Goal: Transaction & Acquisition: Subscribe to service/newsletter

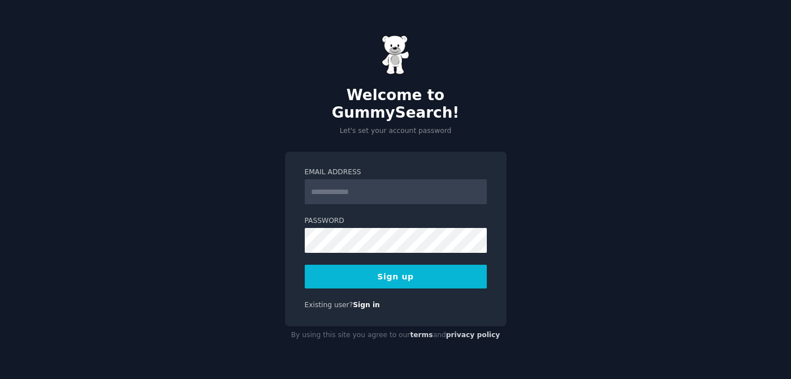
click at [378, 180] on input "Email Address" at bounding box center [396, 191] width 182 height 25
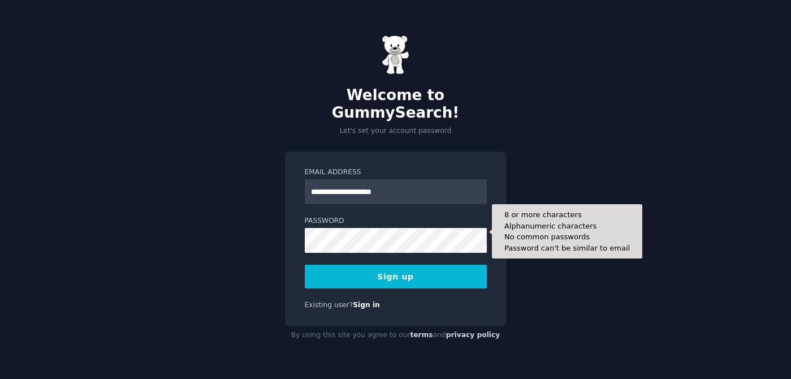
type input "**********"
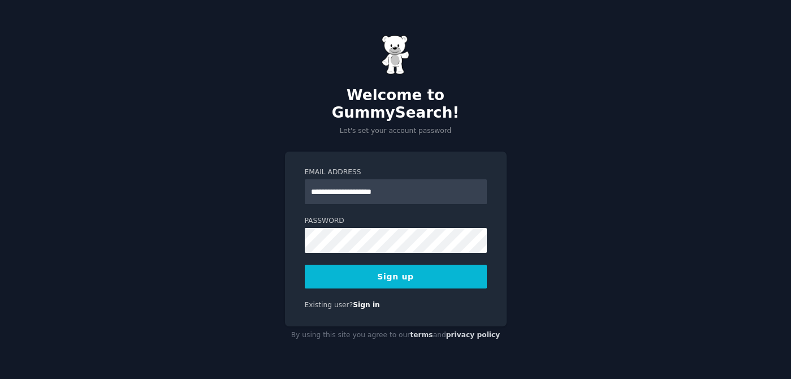
click at [391, 273] on button "Sign up" at bounding box center [396, 277] width 182 height 24
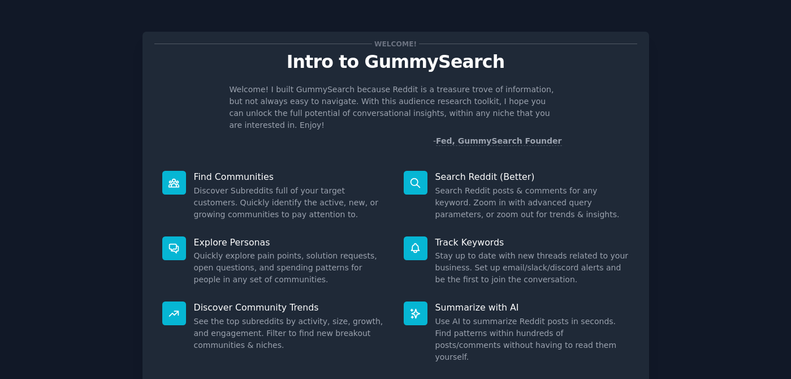
click at [420, 174] on div at bounding box center [416, 183] width 24 height 24
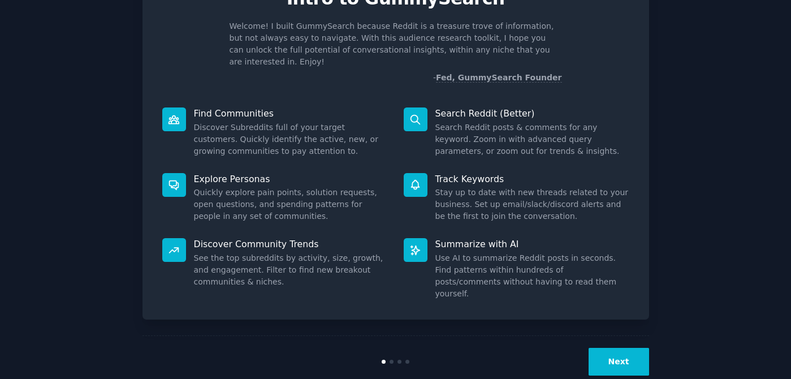
click at [615, 348] on button "Next" at bounding box center [619, 362] width 61 height 28
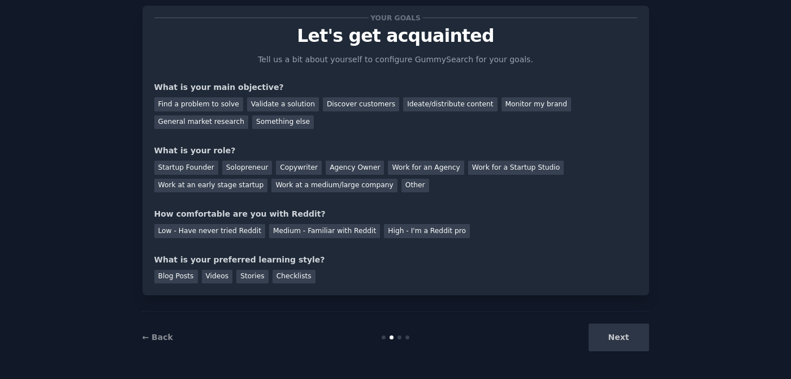
scroll to position [26, 0]
click at [408, 110] on div "Ideate/distribute content" at bounding box center [450, 104] width 94 height 14
click at [291, 103] on div "Validate a solution" at bounding box center [283, 104] width 72 height 14
click at [223, 124] on div "General market research" at bounding box center [201, 122] width 94 height 14
click at [276, 106] on div "Validate a solution" at bounding box center [283, 104] width 72 height 14
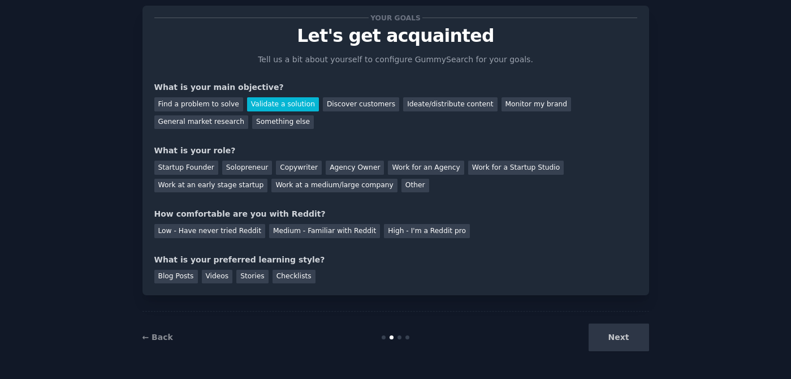
click at [293, 101] on div "Validate a solution" at bounding box center [283, 104] width 72 height 14
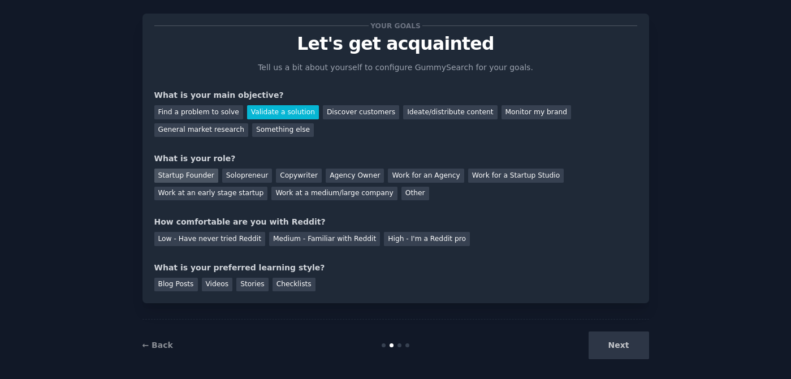
click at [193, 180] on div "Startup Founder" at bounding box center [186, 176] width 64 height 14
click at [426, 112] on div "Ideate/distribute content" at bounding box center [450, 112] width 94 height 14
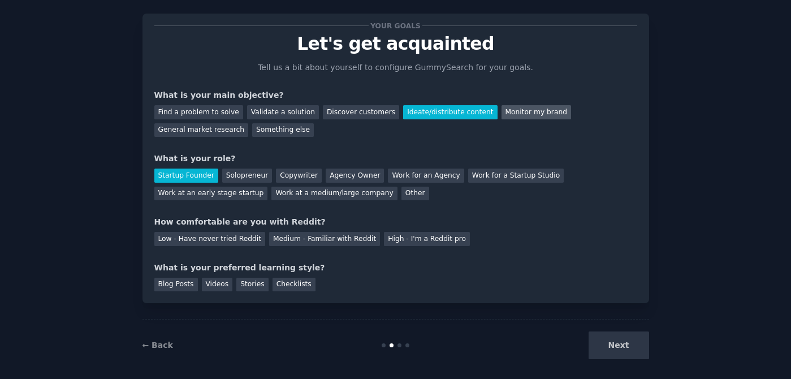
click at [526, 115] on div "Monitor my brand" at bounding box center [537, 112] width 70 height 14
click at [429, 110] on div "Ideate/distribute content" at bounding box center [450, 112] width 94 height 14
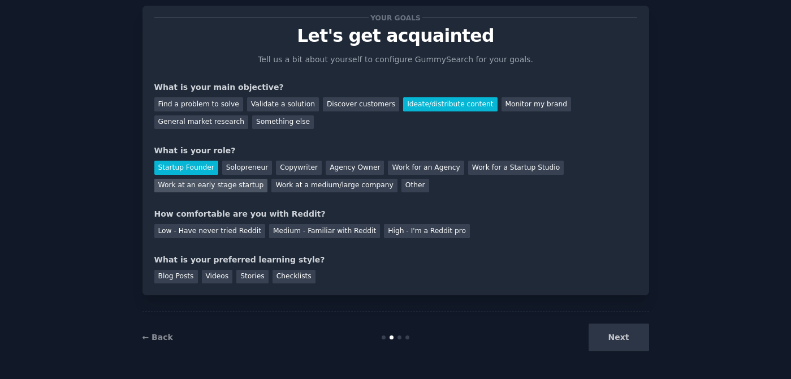
click at [214, 183] on div "Work at an early stage startup" at bounding box center [211, 186] width 114 height 14
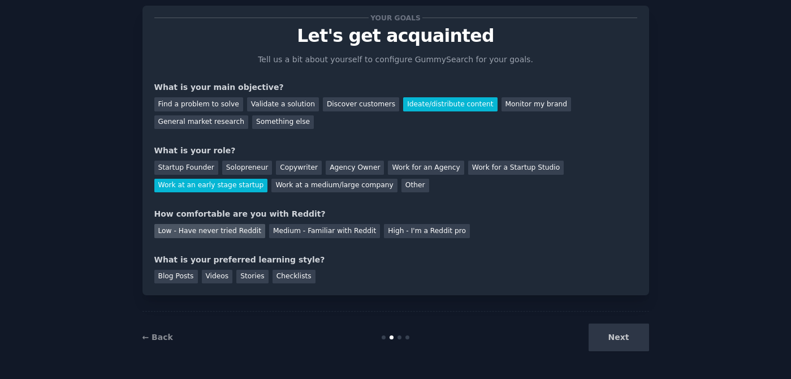
click at [232, 230] on div "Low - Have never tried Reddit" at bounding box center [209, 231] width 111 height 14
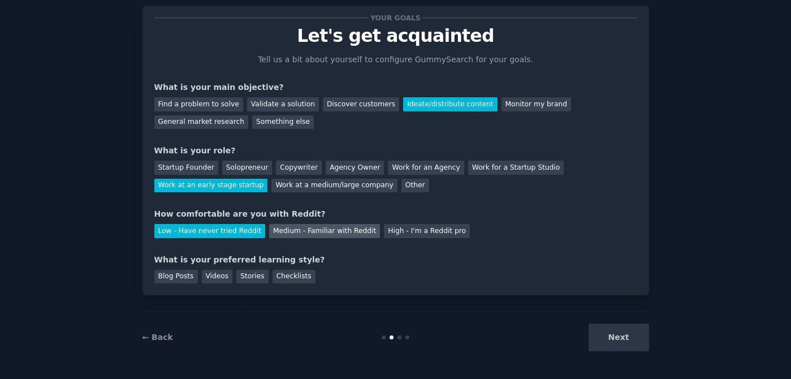
click at [309, 231] on div "Medium - Familiar with Reddit" at bounding box center [324, 231] width 111 height 14
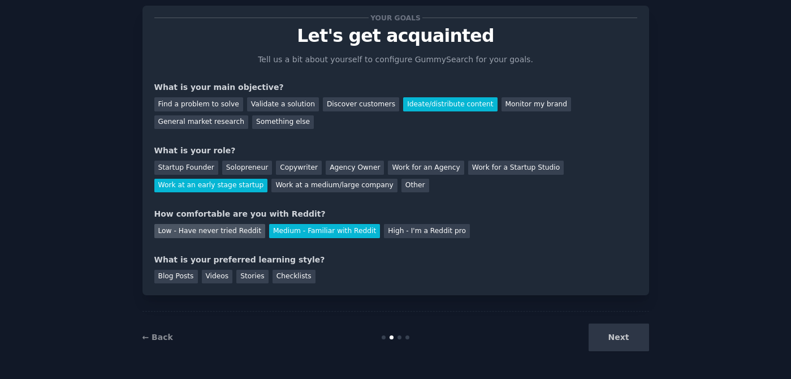
click at [222, 227] on div "Low - Have never tried Reddit" at bounding box center [209, 231] width 111 height 14
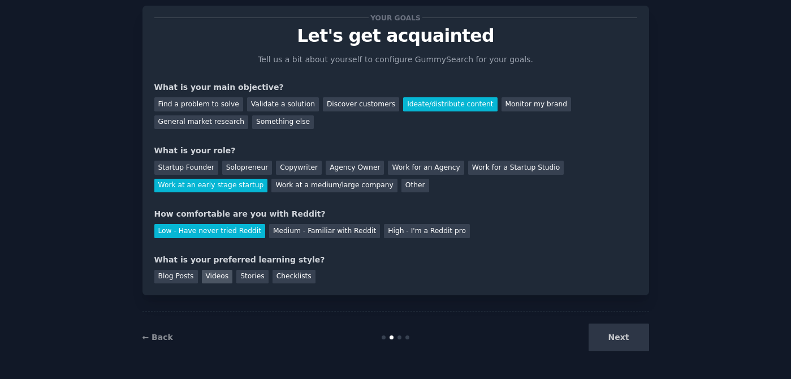
click at [214, 277] on div "Videos" at bounding box center [217, 277] width 31 height 14
click at [180, 277] on div "Blog Posts" at bounding box center [176, 277] width 44 height 14
click at [218, 274] on div "Videos" at bounding box center [217, 277] width 31 height 14
click at [615, 338] on button "Next" at bounding box center [619, 338] width 61 height 28
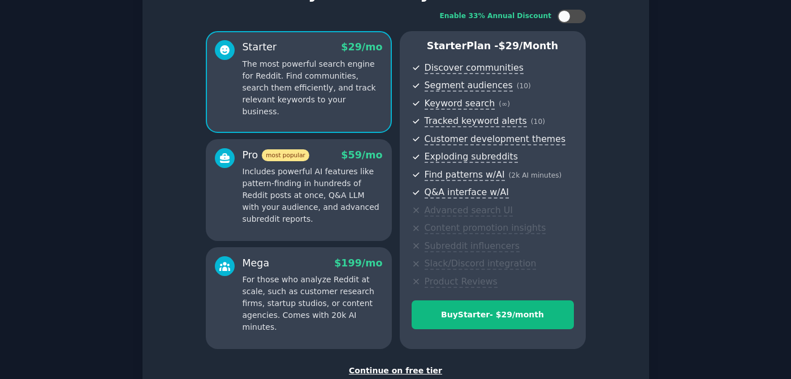
scroll to position [148, 0]
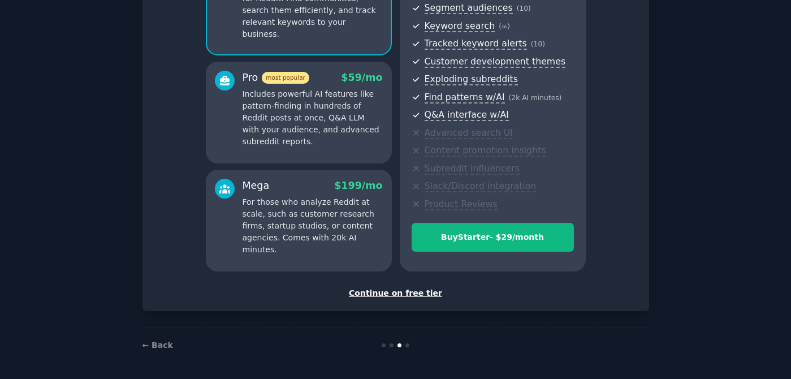
click at [398, 296] on div "Continue on free tier" at bounding box center [395, 293] width 483 height 12
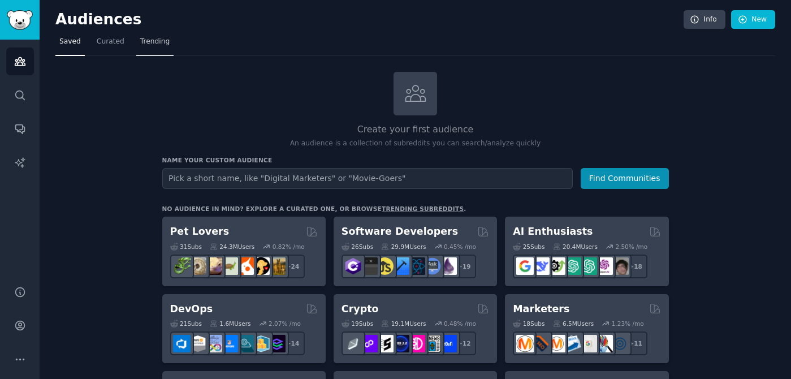
click at [154, 42] on span "Trending" at bounding box center [154, 42] width 29 height 10
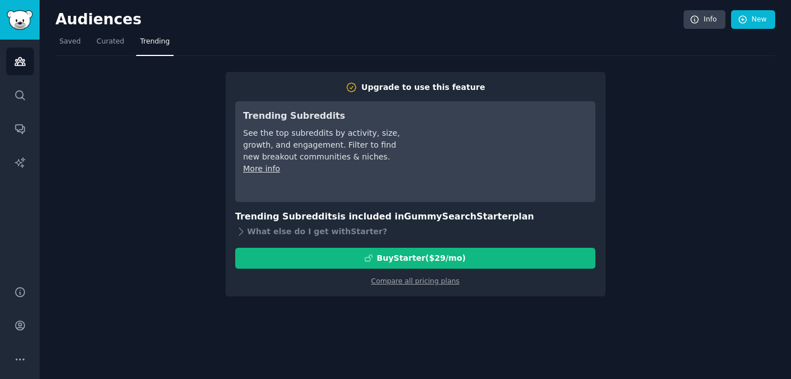
click at [666, 117] on div "Upgrade to use this feature Trending Subreddits See the top subreddits by activ…" at bounding box center [415, 176] width 720 height 240
click at [195, 89] on div "Upgrade to use this feature Trending Subreddits See the top subreddits by activ…" at bounding box center [415, 176] width 720 height 240
click at [371, 332] on div "Audiences Info New Saved Curated Trending Upgrade to use this feature Trending …" at bounding box center [416, 189] width 752 height 379
click at [106, 42] on span "Curated" at bounding box center [111, 42] width 28 height 10
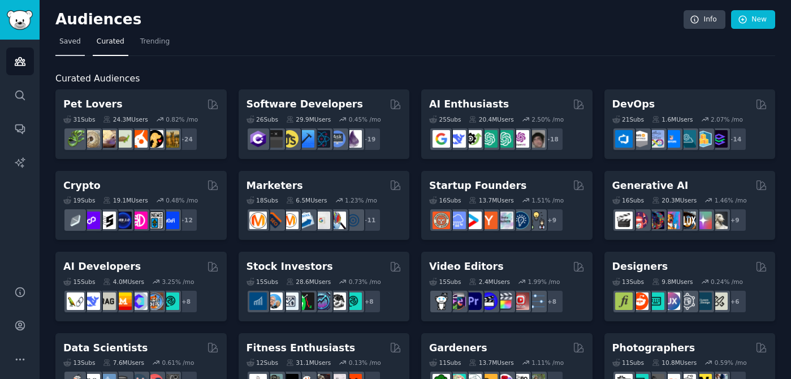
click at [68, 42] on span "Saved" at bounding box center [69, 42] width 21 height 10
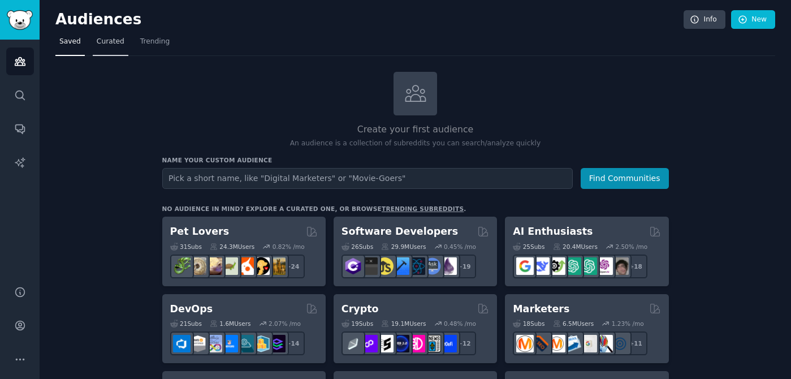
click at [101, 42] on span "Curated" at bounding box center [111, 42] width 28 height 10
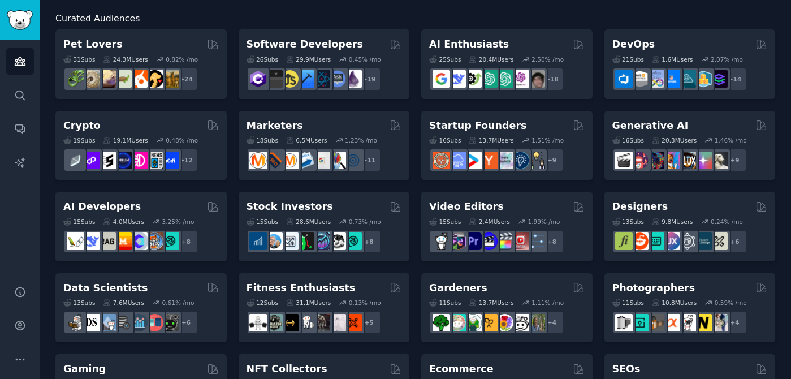
scroll to position [58, 0]
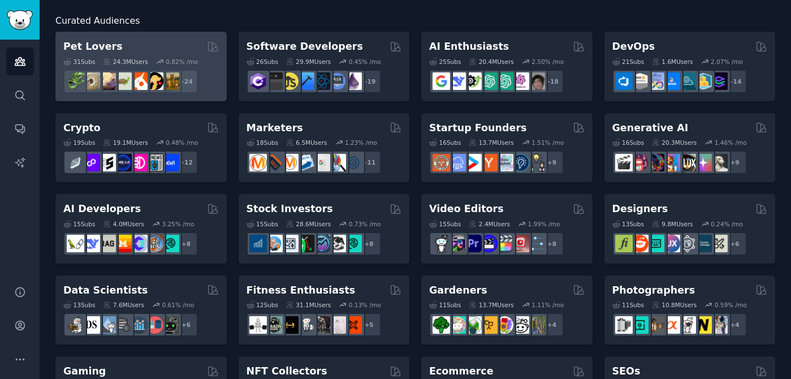
click at [160, 50] on div "Pet Lovers" at bounding box center [141, 47] width 156 height 14
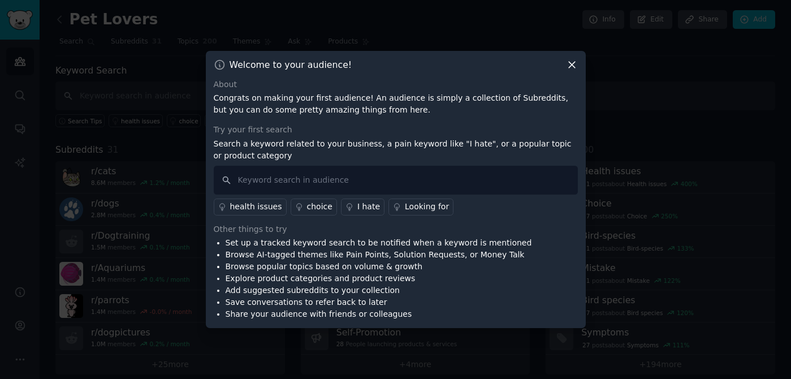
click at [573, 64] on icon at bounding box center [572, 65] width 12 height 12
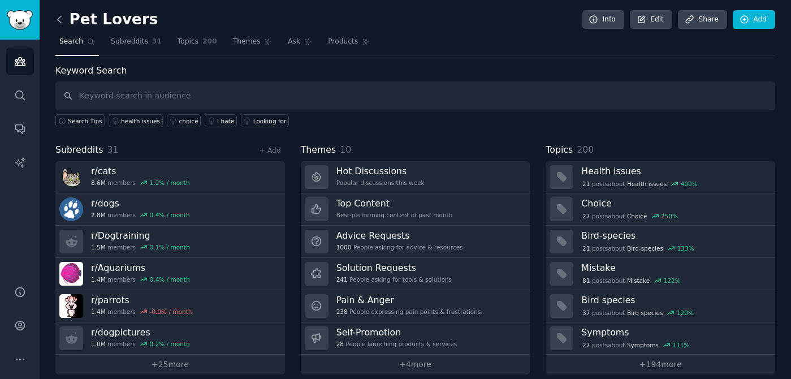
click at [57, 19] on icon at bounding box center [60, 20] width 12 height 12
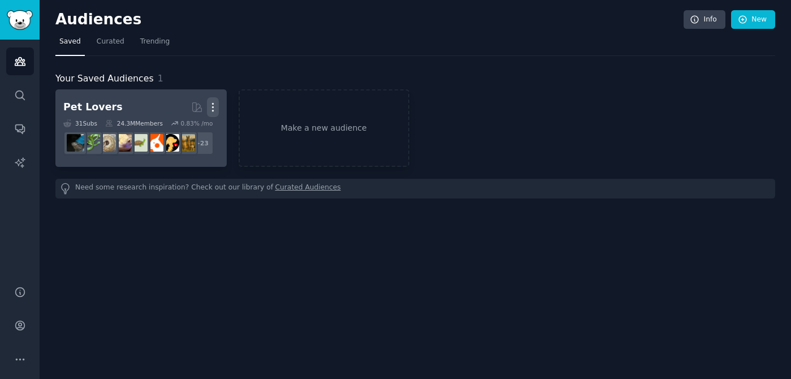
click at [212, 106] on icon "button" at bounding box center [213, 107] width 12 height 12
click at [178, 132] on p "Delete" at bounding box center [182, 131] width 26 height 12
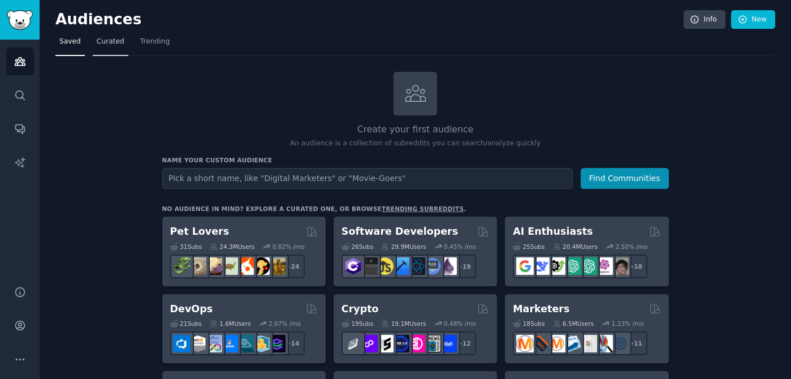
click at [104, 40] on span "Curated" at bounding box center [111, 42] width 28 height 10
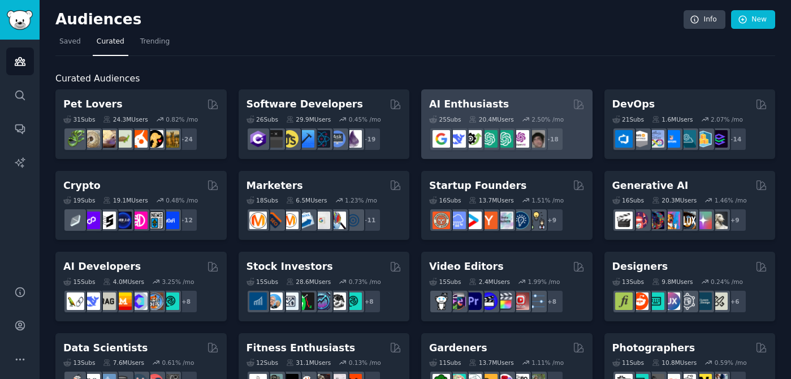
click at [513, 107] on div "AI Enthusiasts" at bounding box center [507, 104] width 156 height 14
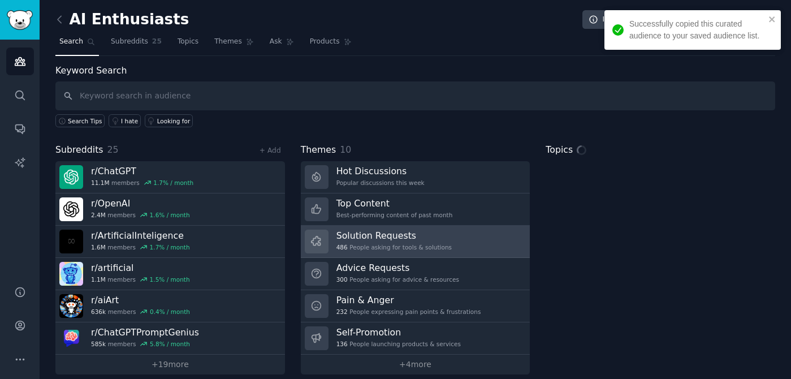
scroll to position [11, 0]
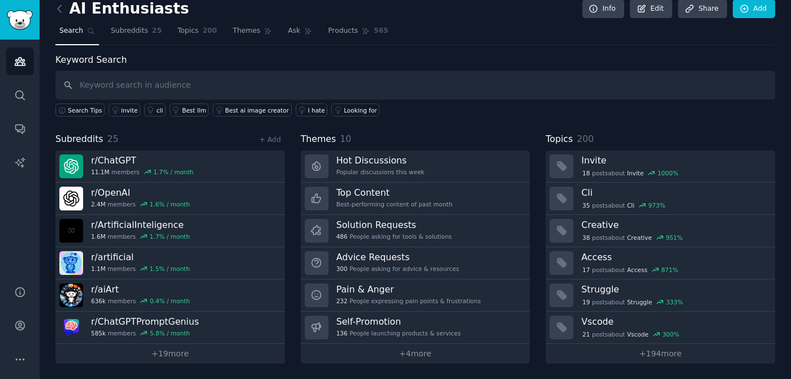
click at [58, 15] on link at bounding box center [62, 9] width 14 height 18
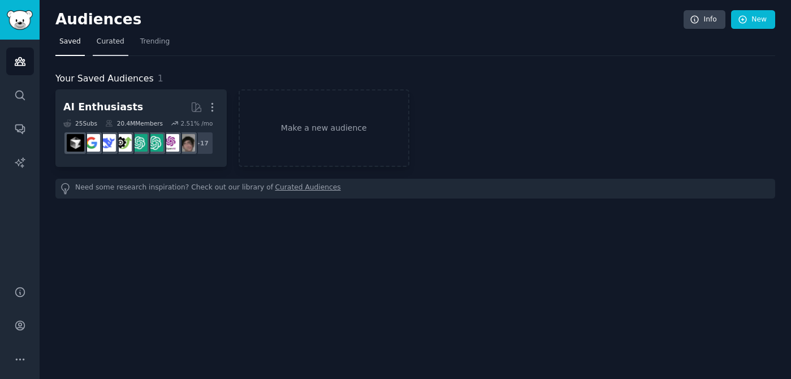
click at [105, 54] on link "Curated" at bounding box center [111, 44] width 36 height 23
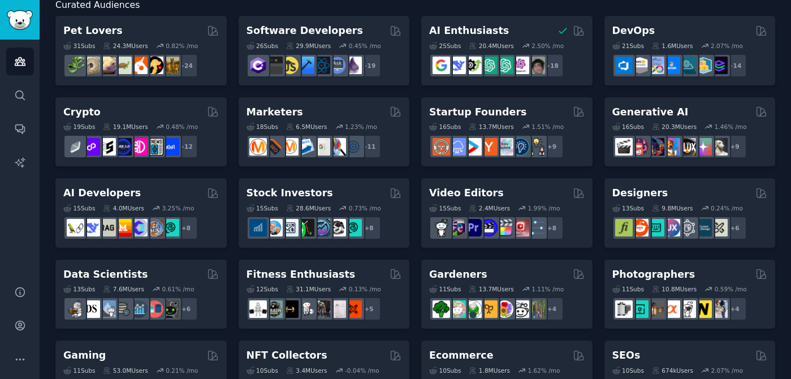
scroll to position [76, 0]
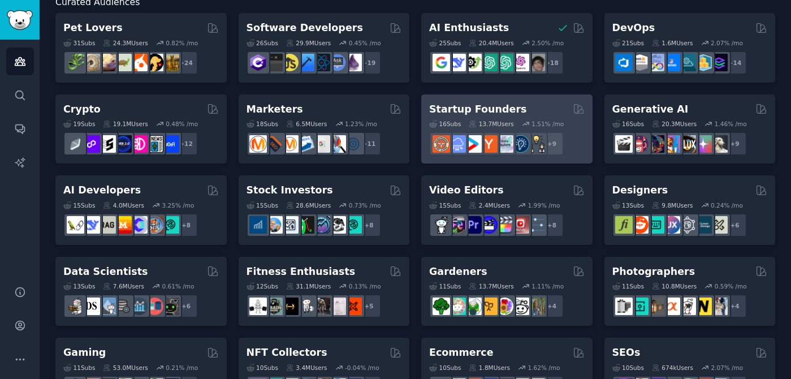
click at [540, 112] on div "Startup Founders Curated by GummySearch" at bounding box center [507, 109] width 156 height 14
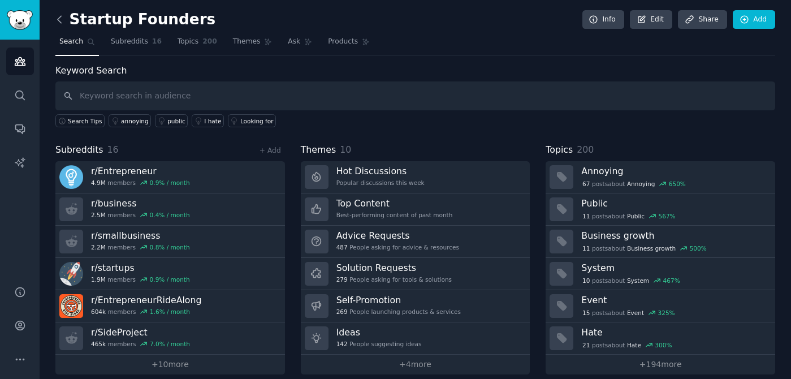
click at [57, 18] on icon at bounding box center [60, 20] width 12 height 12
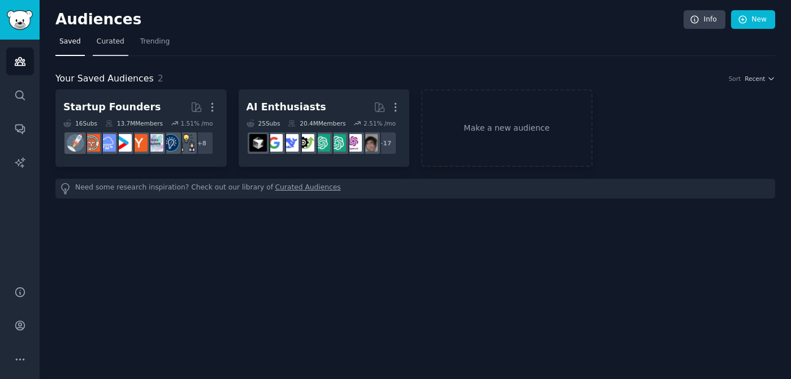
click at [114, 45] on span "Curated" at bounding box center [111, 42] width 28 height 10
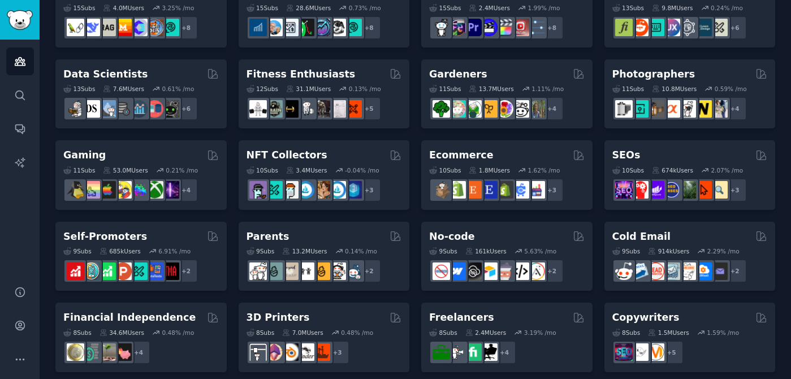
scroll to position [323, 0]
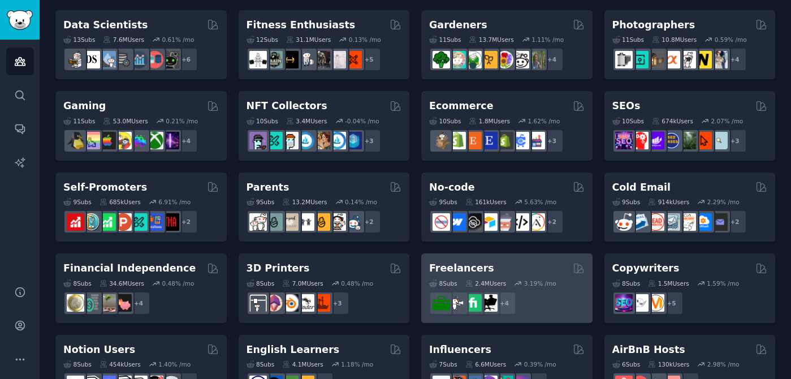
click at [555, 274] on div "Freelancers" at bounding box center [507, 268] width 156 height 14
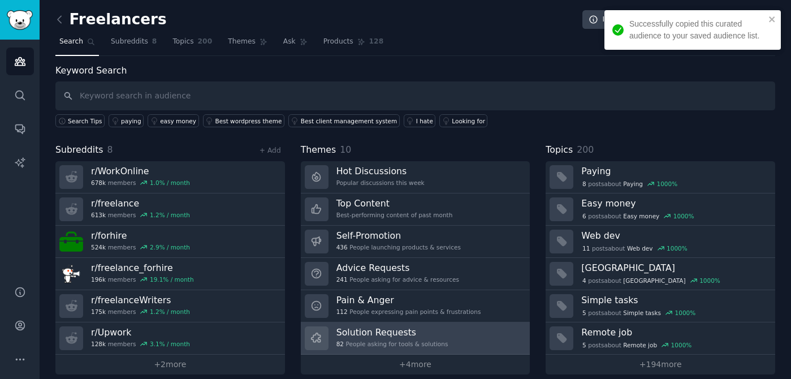
scroll to position [11, 0]
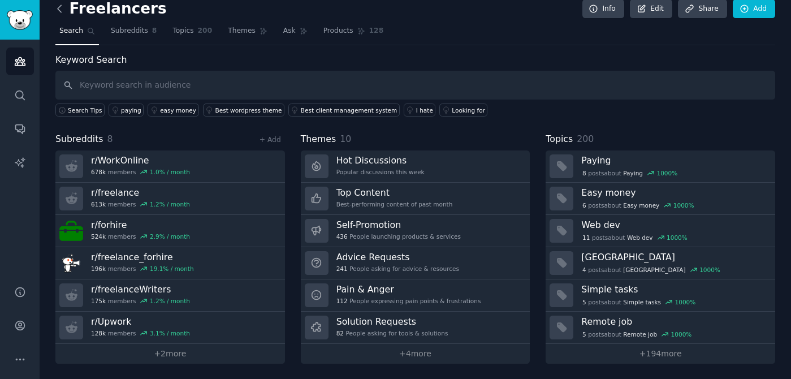
click at [59, 14] on icon at bounding box center [60, 9] width 12 height 12
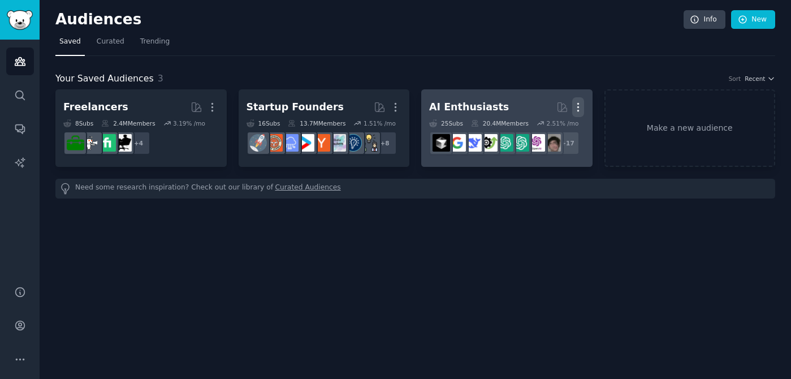
click at [579, 102] on icon "button" at bounding box center [579, 107] width 12 height 12
click at [545, 134] on p "Delete" at bounding box center [548, 131] width 26 height 12
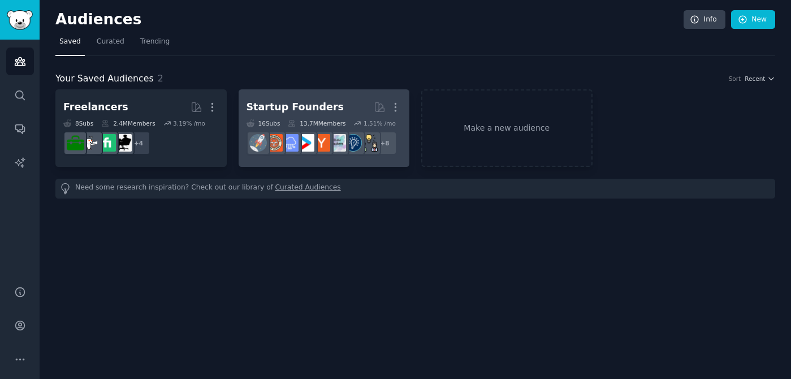
click at [278, 104] on div "Startup Founders" at bounding box center [295, 107] width 97 height 14
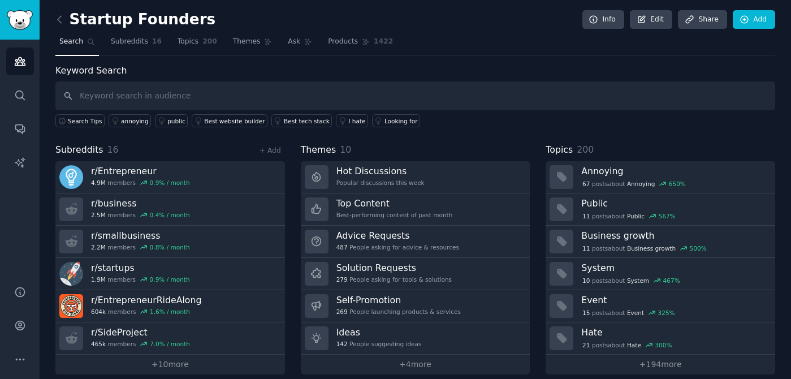
click at [199, 84] on input "text" at bounding box center [415, 95] width 720 height 29
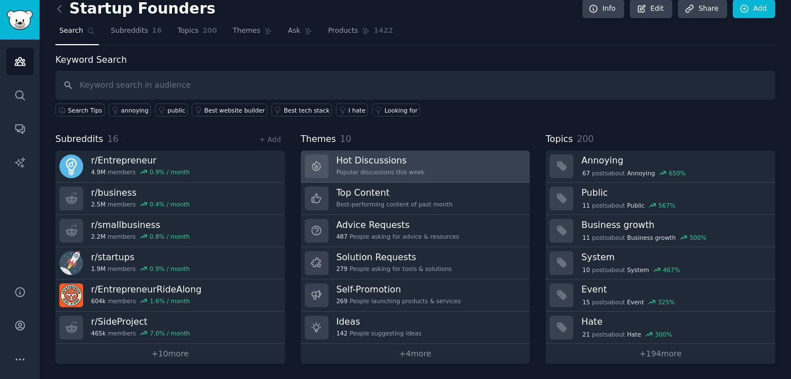
scroll to position [10, 0]
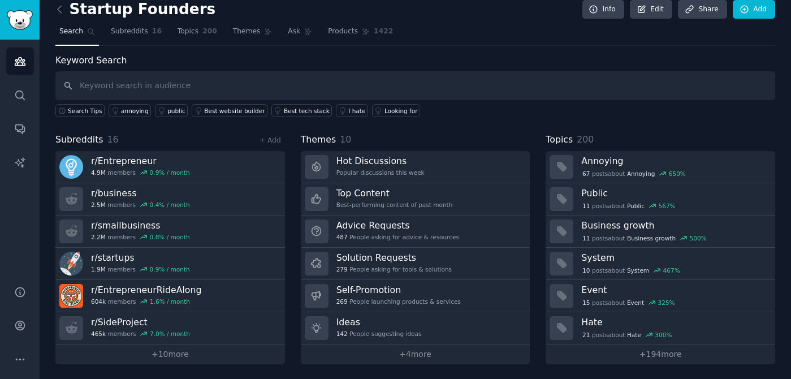
click at [98, 80] on input "text" at bounding box center [415, 85] width 720 height 29
type input "Active and growing"
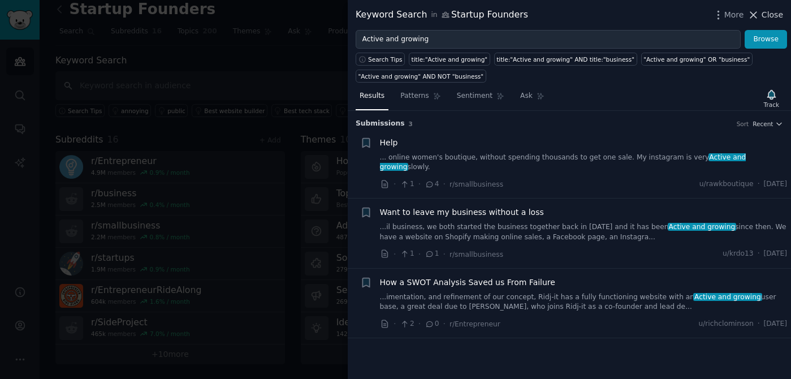
click at [754, 11] on icon at bounding box center [754, 15] width 12 height 12
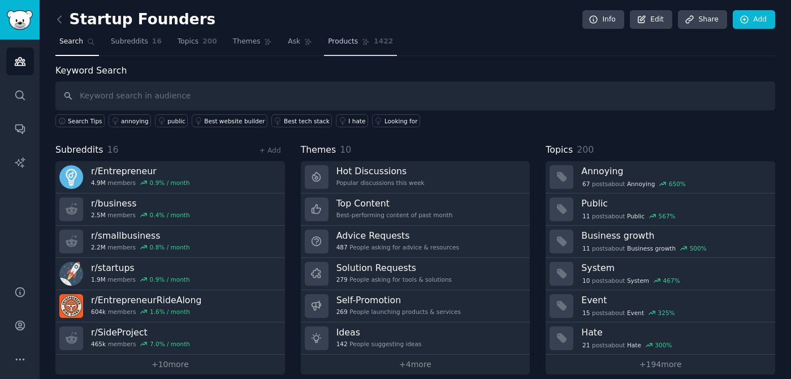
click at [347, 42] on span "Products" at bounding box center [343, 42] width 30 height 10
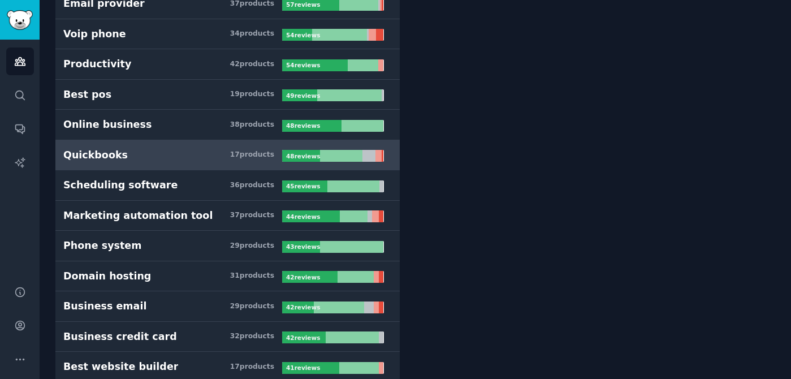
scroll to position [986, 0]
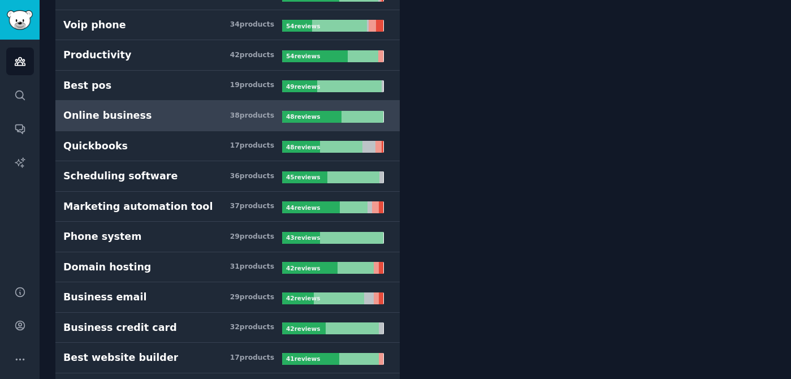
click at [180, 125] on link "Online business 38 product s 48 review s" at bounding box center [227, 116] width 345 height 31
click at [222, 124] on link "Online business 38 product s 48 review s" at bounding box center [227, 116] width 345 height 31
click at [375, 116] on div at bounding box center [363, 117] width 42 height 12
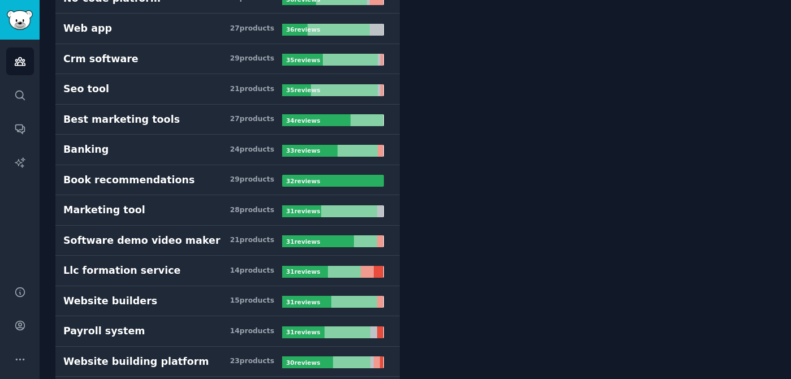
scroll to position [1688, 0]
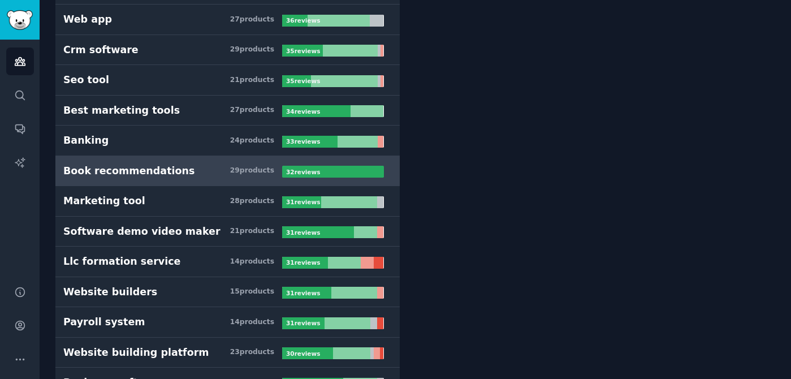
click at [302, 172] on b "32 review s" at bounding box center [303, 172] width 34 height 7
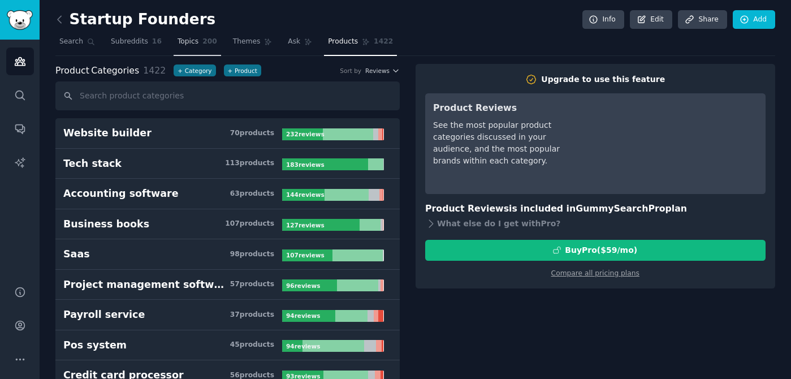
click at [180, 43] on span "Topics" at bounding box center [188, 42] width 21 height 10
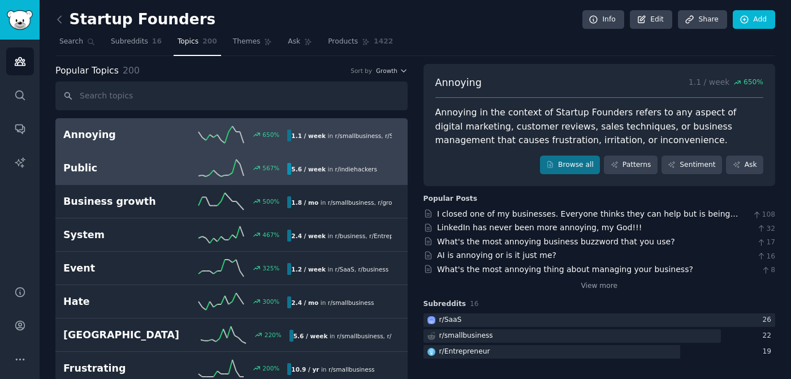
click at [197, 166] on div "567 %" at bounding box center [231, 168] width 112 height 17
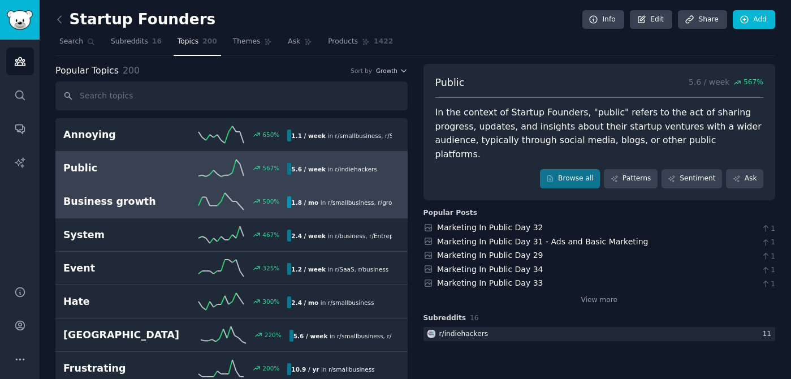
click at [175, 199] on div "500 %" at bounding box center [231, 201] width 112 height 17
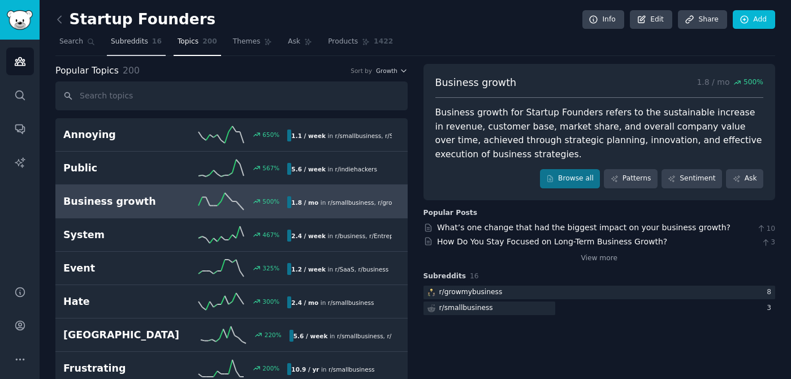
click at [115, 40] on span "Subreddits" at bounding box center [129, 42] width 37 height 10
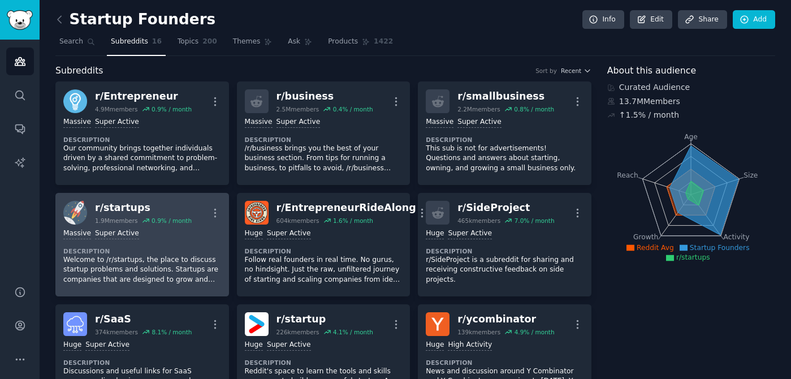
click at [144, 246] on div "Massive Super Active Description Welcome to /r/startups, the place to discuss s…" at bounding box center [142, 257] width 158 height 64
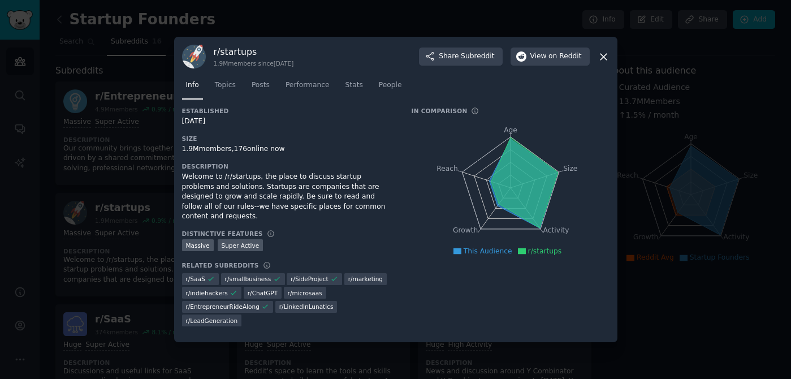
click at [600, 54] on icon at bounding box center [604, 57] width 12 height 12
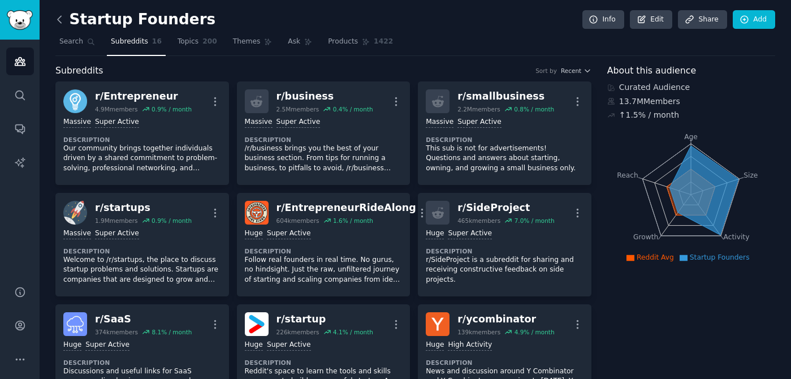
click at [61, 20] on icon at bounding box center [60, 20] width 12 height 12
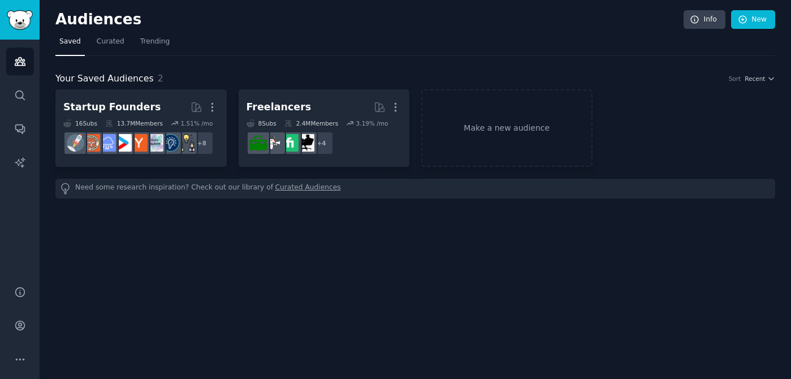
click at [61, 20] on h2 "Audiences" at bounding box center [369, 20] width 629 height 18
click at [113, 44] on span "Curated" at bounding box center [111, 42] width 28 height 10
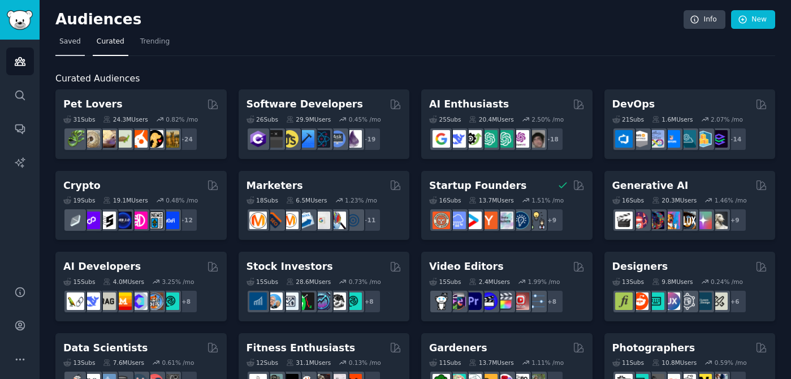
click at [73, 44] on span "Saved" at bounding box center [69, 42] width 21 height 10
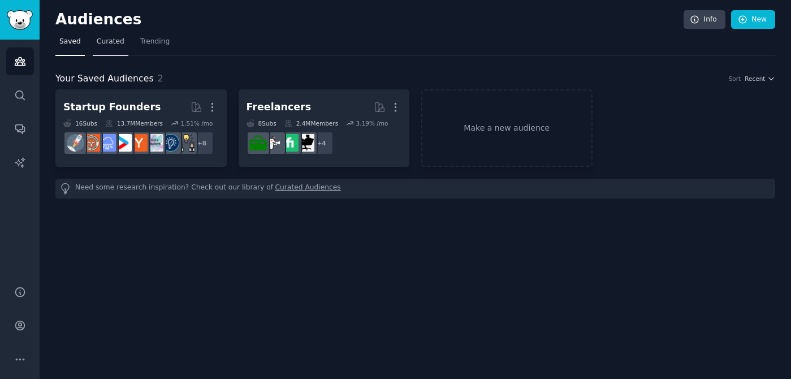
click at [108, 42] on span "Curated" at bounding box center [111, 42] width 28 height 10
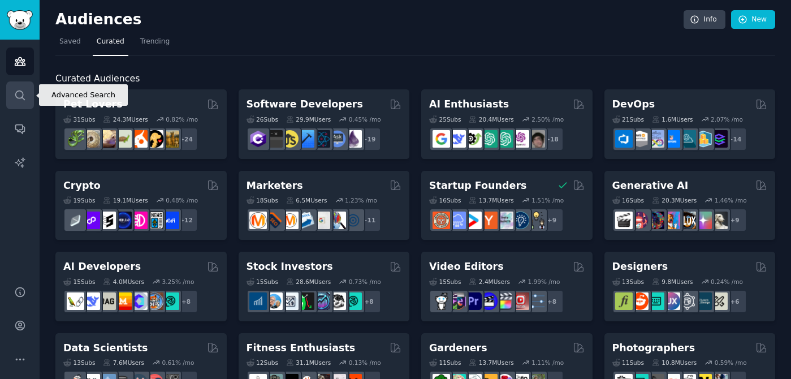
click at [13, 87] on link "Search" at bounding box center [20, 95] width 28 height 28
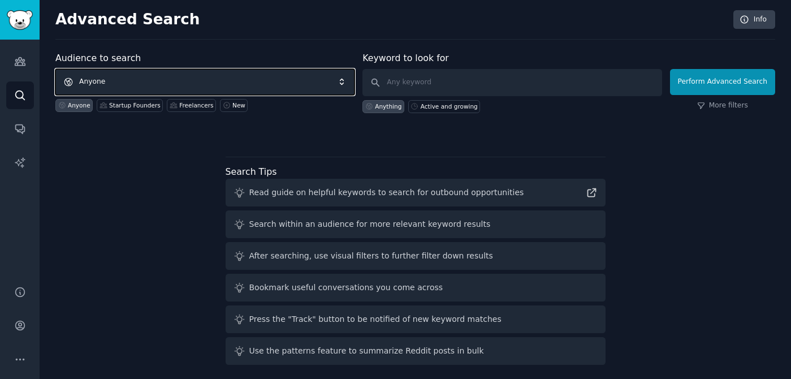
click at [147, 79] on span "Anyone" at bounding box center [204, 82] width 299 height 26
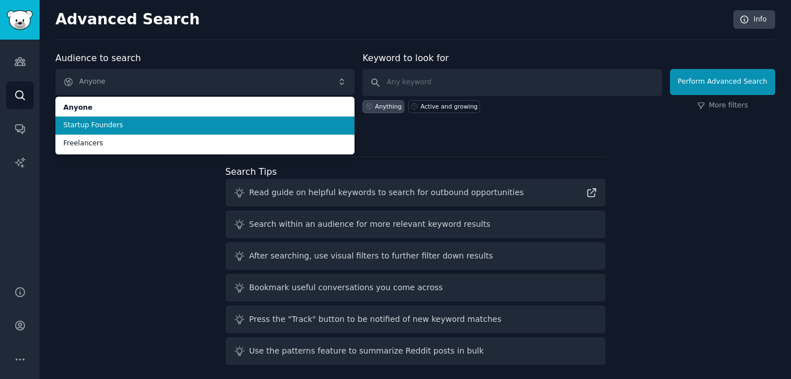
click at [119, 127] on span "Startup Founders" at bounding box center [204, 125] width 283 height 10
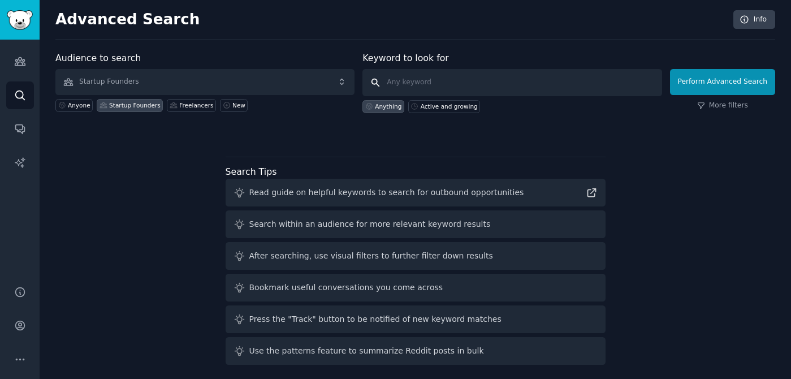
click at [441, 84] on input "text" at bounding box center [512, 82] width 299 height 27
type input "best start up today"
click button "Perform Advanced Search" at bounding box center [722, 82] width 105 height 26
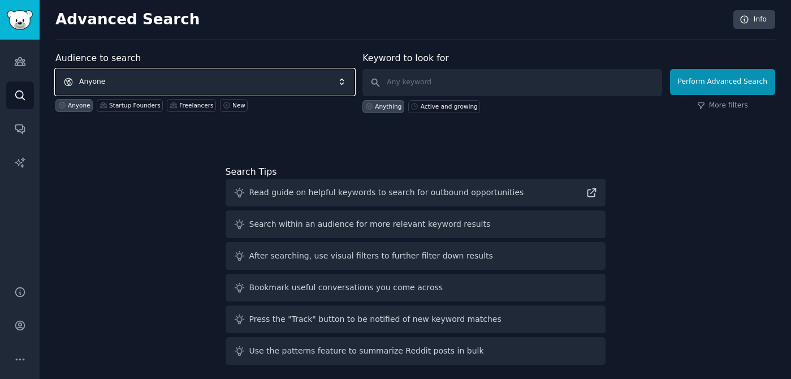
click at [252, 78] on span "Anyone" at bounding box center [204, 82] width 299 height 26
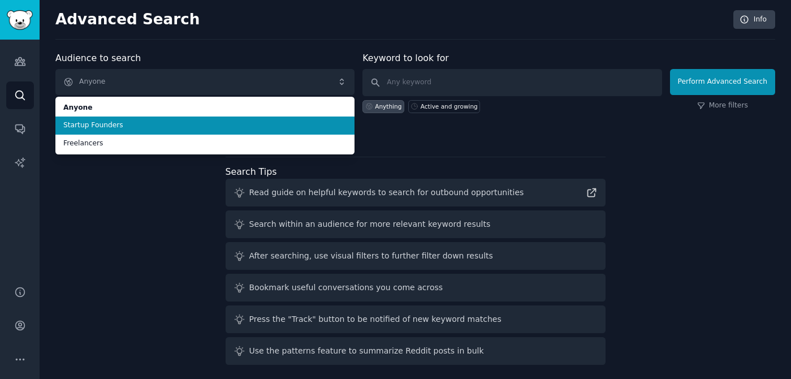
click at [106, 124] on span "Startup Founders" at bounding box center [204, 125] width 283 height 10
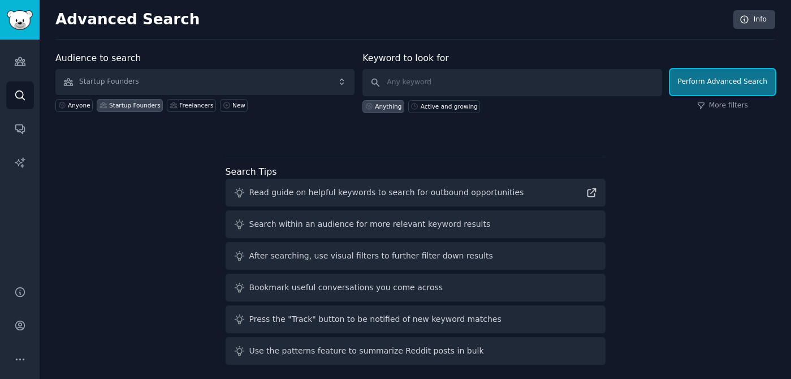
click at [713, 80] on button "Perform Advanced Search" at bounding box center [722, 82] width 105 height 26
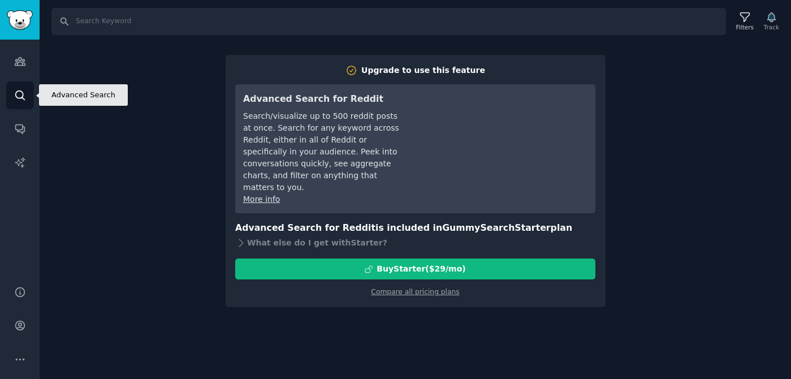
click at [19, 95] on icon "Sidebar" at bounding box center [20, 95] width 12 height 12
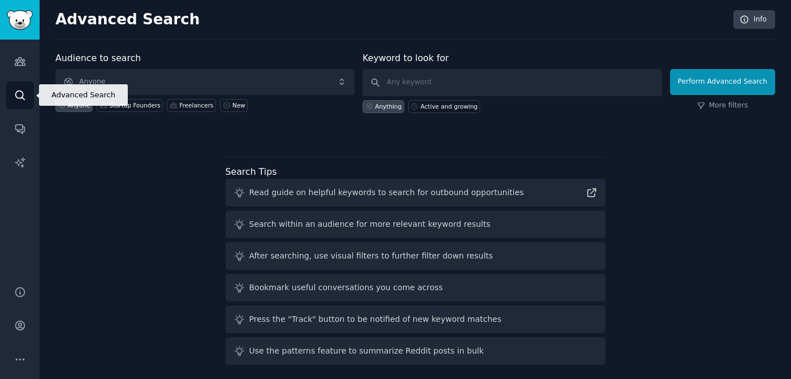
click at [24, 99] on icon "Sidebar" at bounding box center [19, 95] width 9 height 9
click at [8, 23] on img "Sidebar" at bounding box center [20, 20] width 26 height 20
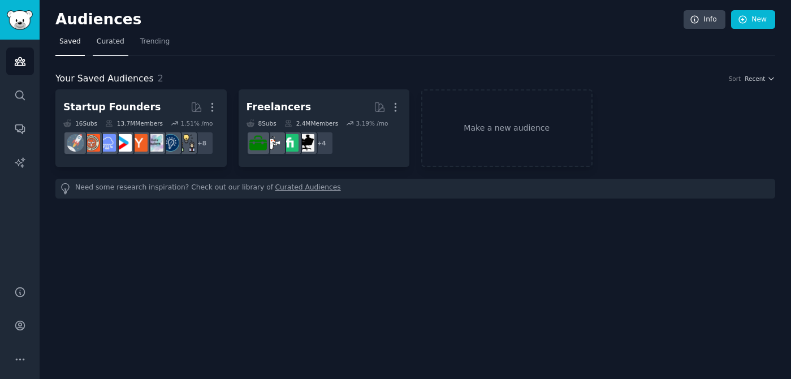
click at [113, 43] on span "Curated" at bounding box center [111, 42] width 28 height 10
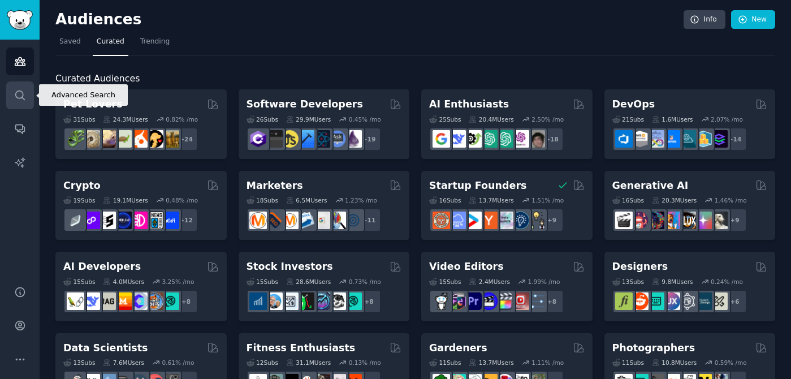
click at [15, 101] on link "Search" at bounding box center [20, 95] width 28 height 28
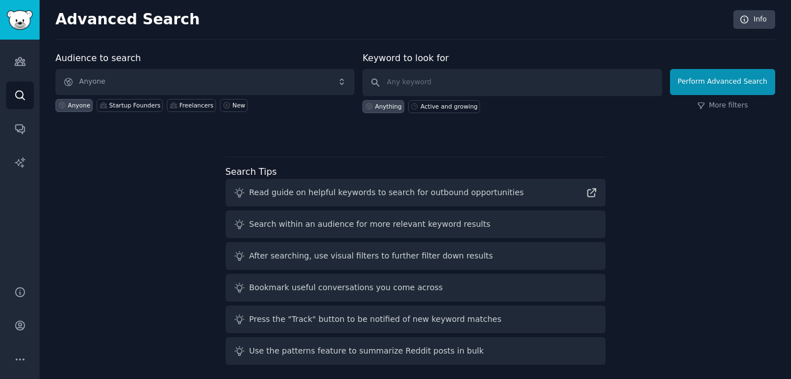
click at [381, 108] on div "Anything" at bounding box center [388, 106] width 27 height 8
click at [714, 81] on button "Perform Advanced Search" at bounding box center [722, 82] width 105 height 26
click at [126, 112] on div "Audience to search Anyone Anyone Startup Founders Freelancers New" at bounding box center [204, 82] width 299 height 62
click at [133, 105] on div "Startup Founders" at bounding box center [134, 105] width 51 height 8
click at [130, 106] on div "Startup Founders" at bounding box center [134, 105] width 51 height 8
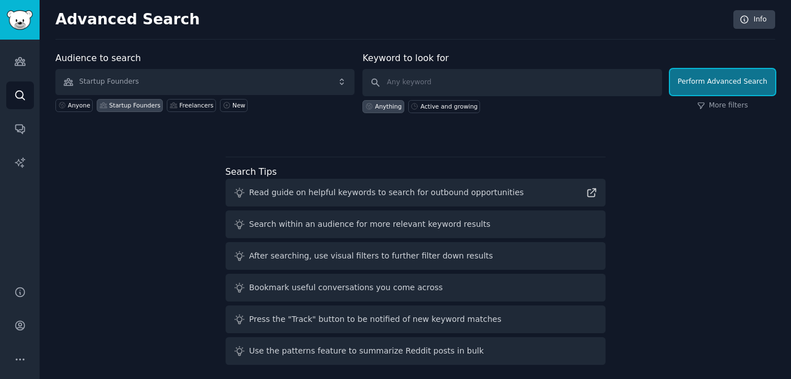
click at [754, 85] on button "Perform Advanced Search" at bounding box center [722, 82] width 105 height 26
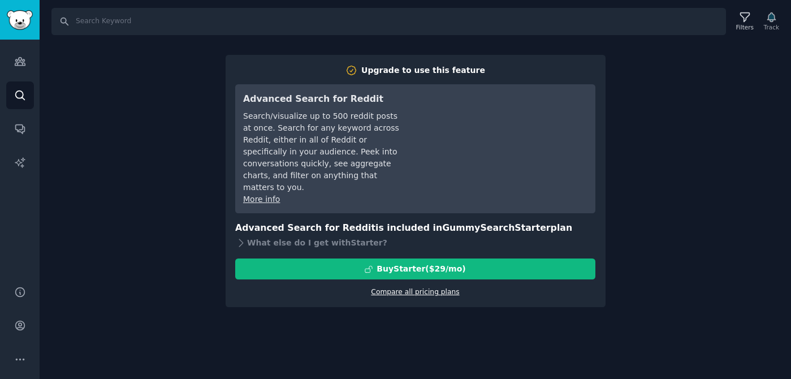
click at [386, 288] on link "Compare all pricing plans" at bounding box center [415, 292] width 88 height 8
